Goal: Transaction & Acquisition: Purchase product/service

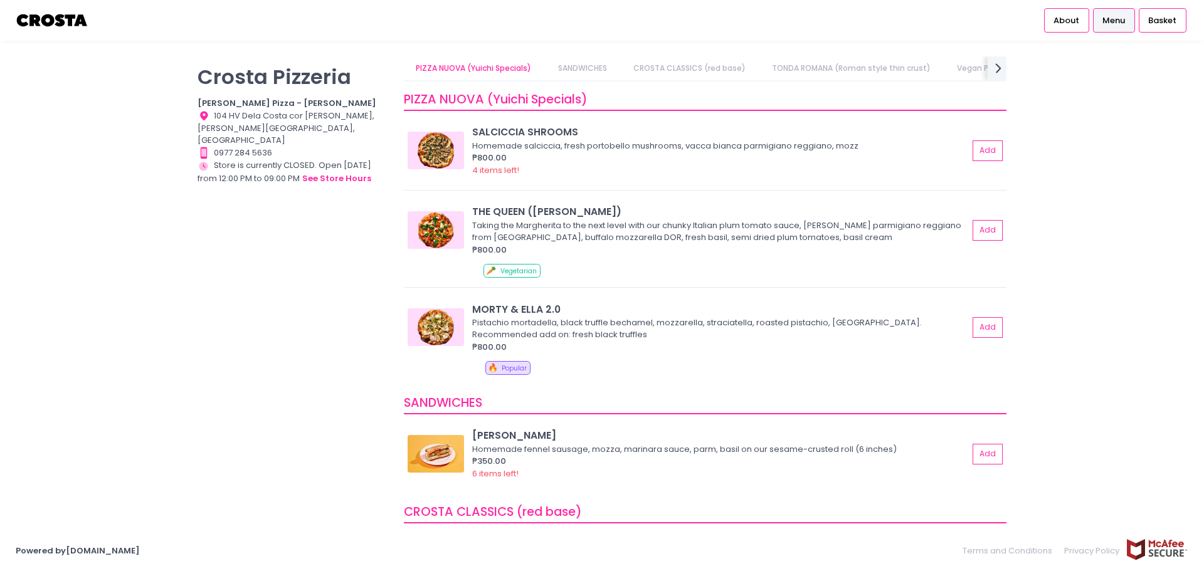
click at [284, 295] on div "[PERSON_NAME] Pizzeria [PERSON_NAME] Pizza - [PERSON_NAME] Location Created wit…" at bounding box center [293, 279] width 206 height 446
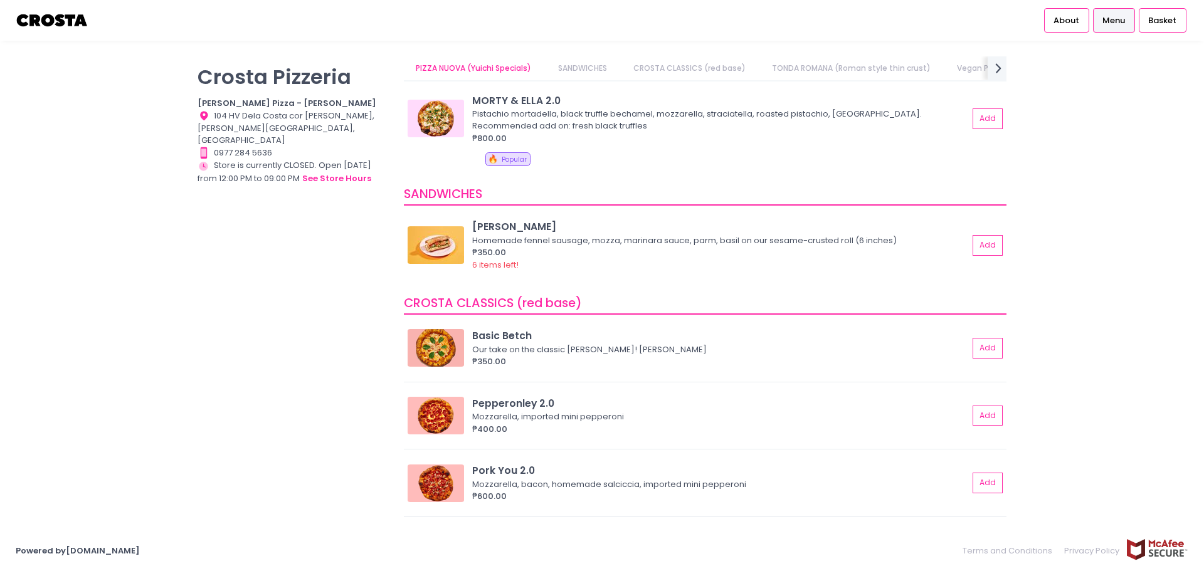
click at [1091, 390] on div "[PERSON_NAME] Pizzeria [PERSON_NAME] Pizza - [PERSON_NAME] Location Created wit…" at bounding box center [602, 285] width 1204 height 458
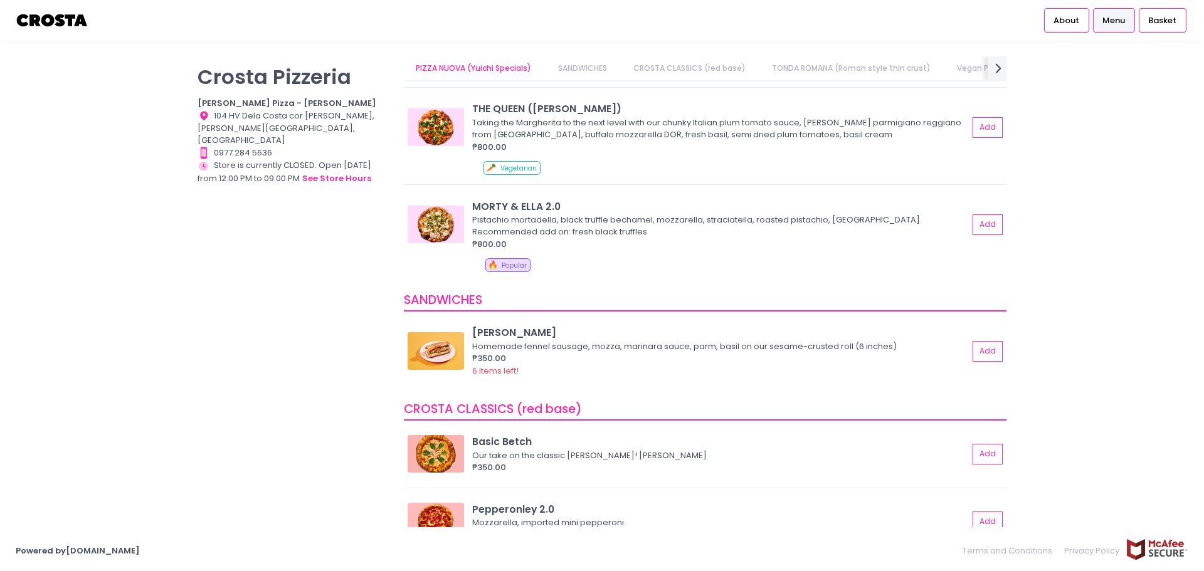
scroll to position [0, 0]
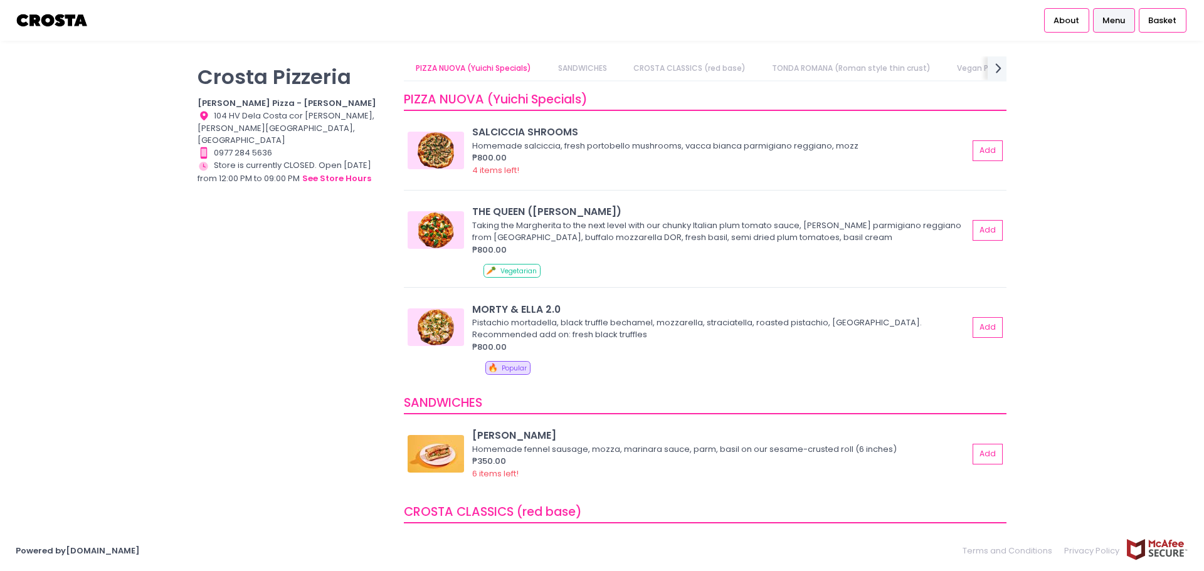
click at [291, 343] on div "[PERSON_NAME] Pizzeria [PERSON_NAME] Pizza - [PERSON_NAME] Location Created wit…" at bounding box center [293, 279] width 206 height 446
click at [444, 327] on img at bounding box center [435, 327] width 56 height 38
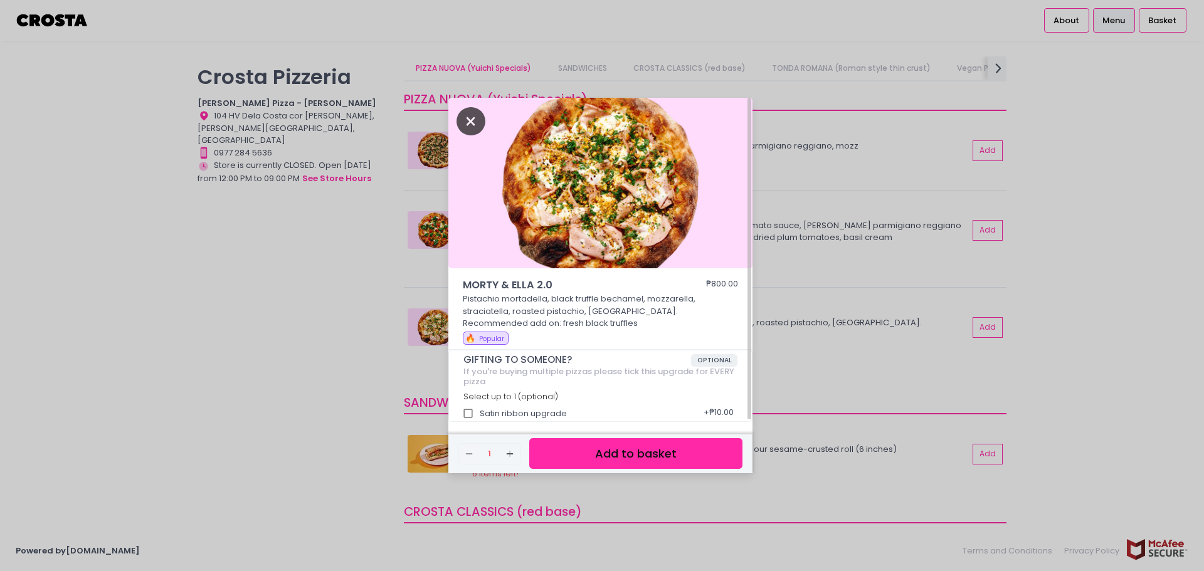
click at [461, 126] on icon "Close" at bounding box center [470, 121] width 29 height 28
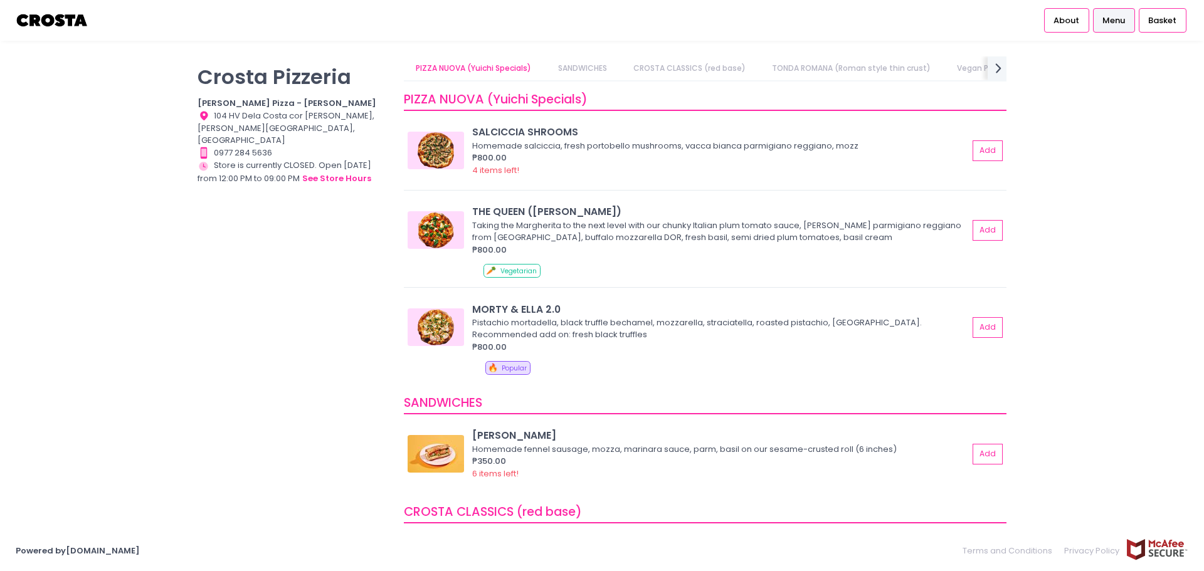
drag, startPoint x: 308, startPoint y: 424, endPoint x: 319, endPoint y: 427, distance: 11.7
click at [319, 427] on div "[PERSON_NAME] Pizzeria [PERSON_NAME] Pizza - [PERSON_NAME] Location Created wit…" at bounding box center [293, 279] width 206 height 446
click at [1105, 327] on div "[PERSON_NAME] Pizzeria [PERSON_NAME] Pizza - [PERSON_NAME] Location Created wit…" at bounding box center [602, 285] width 1204 height 458
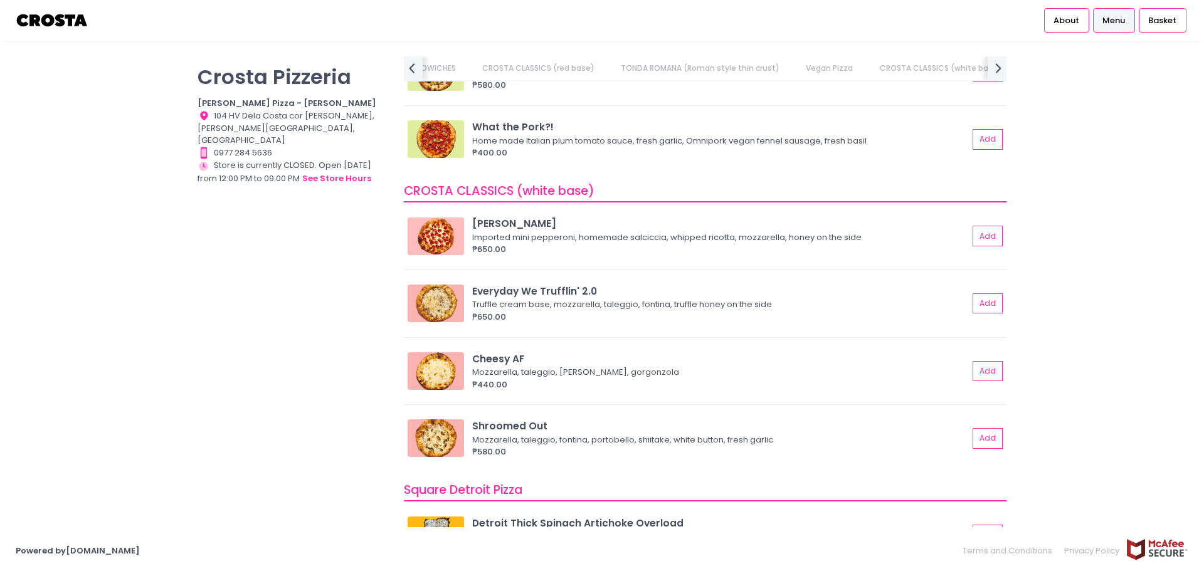
scroll to position [1045, 0]
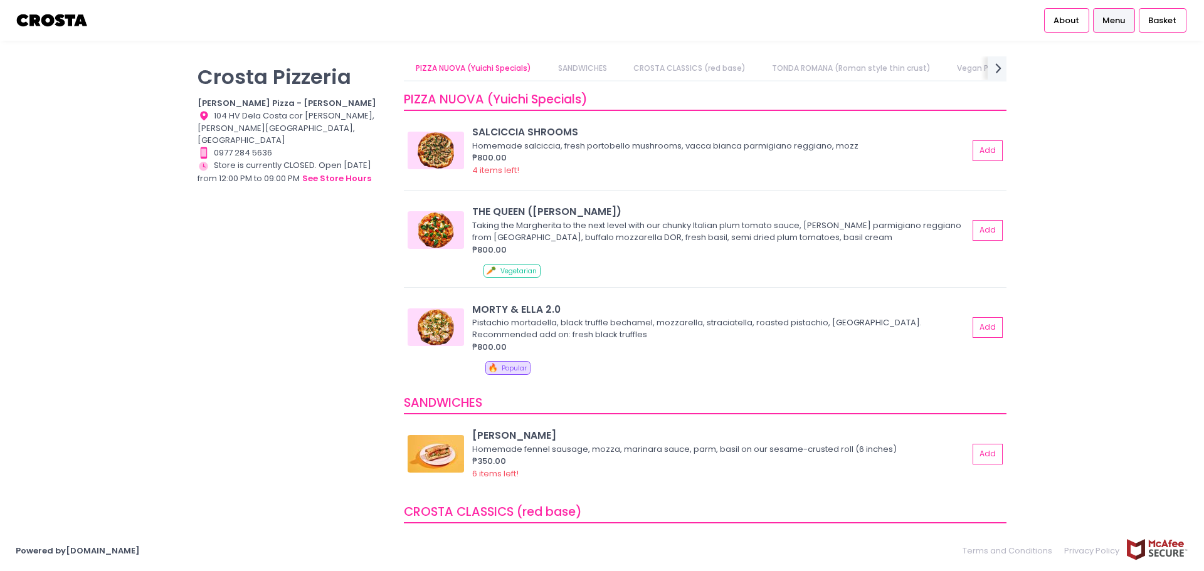
click at [1064, 118] on div "[PERSON_NAME] Pizzeria [PERSON_NAME] Pizza - [PERSON_NAME] Location Created wit…" at bounding box center [602, 285] width 1204 height 458
click at [1075, 244] on div "[PERSON_NAME] Pizzeria [PERSON_NAME] Pizza - [PERSON_NAME] Location Created wit…" at bounding box center [602, 285] width 1204 height 458
click at [841, 27] on div "About Menu Basket" at bounding box center [602, 20] width 1204 height 41
click at [1066, 234] on div "[PERSON_NAME] Pizzeria [PERSON_NAME] Pizza - [PERSON_NAME] Location Created wit…" at bounding box center [602, 285] width 1204 height 458
